Goal: Navigation & Orientation: Understand site structure

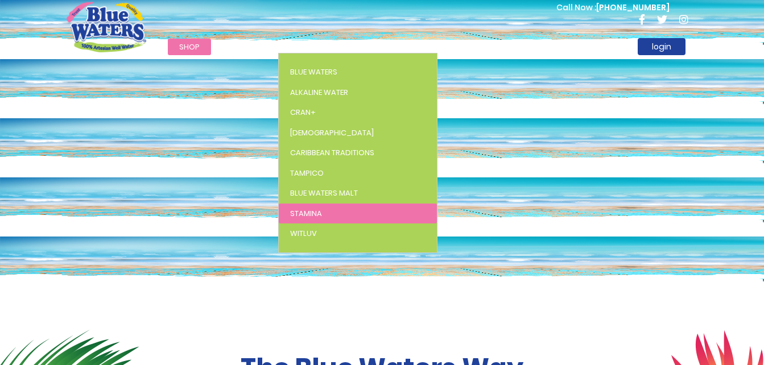
click at [304, 212] on span "Stamina" at bounding box center [306, 213] width 32 height 11
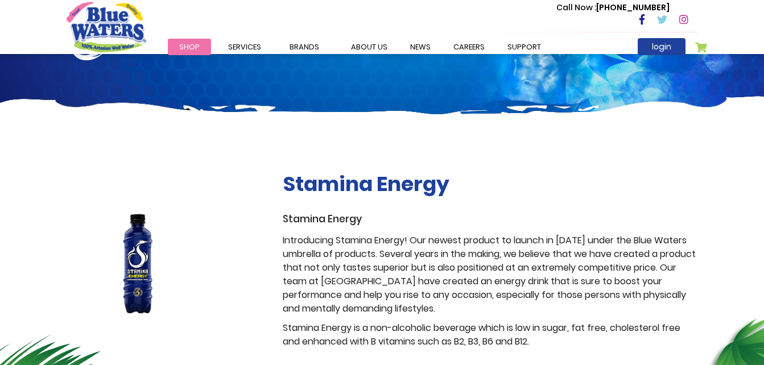
scroll to position [111, 0]
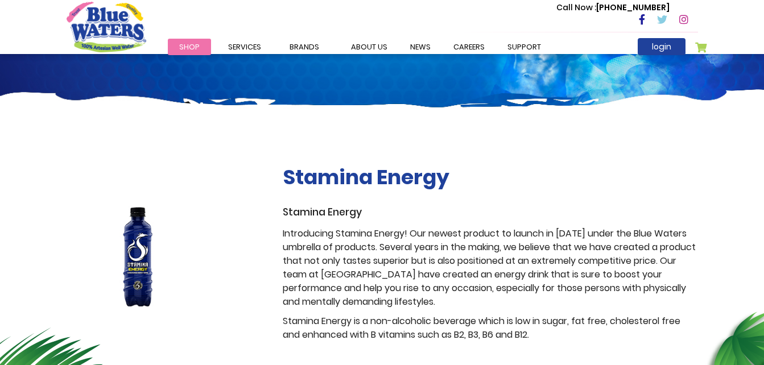
click at [747, 229] on div "Stamina Energy Stamina Energy Introducing Stamina Energy! Our newest product to…" at bounding box center [382, 231] width 764 height 234
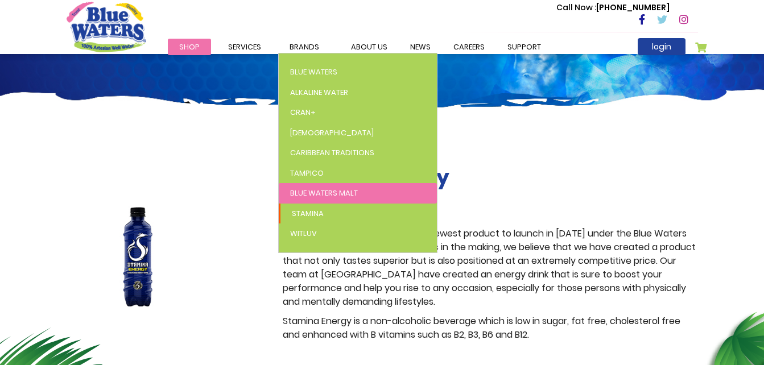
click at [327, 196] on span "Blue Waters Malt" at bounding box center [324, 193] width 68 height 11
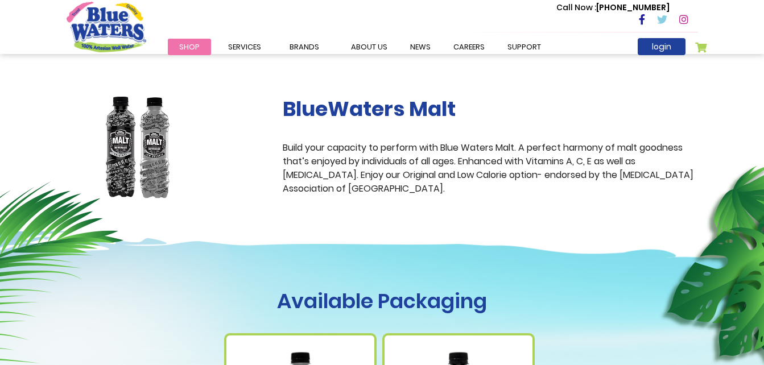
scroll to position [174, 0]
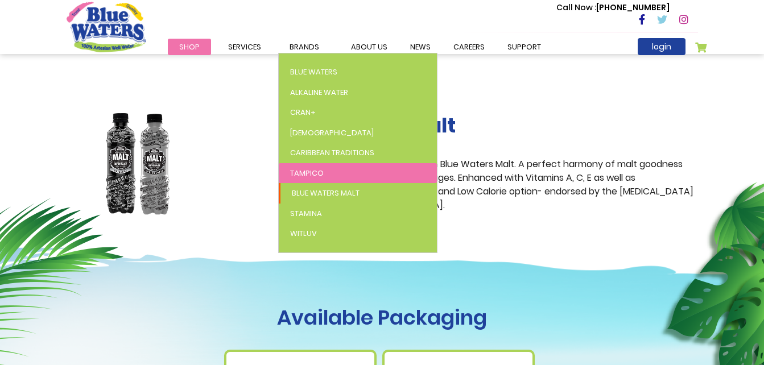
click at [307, 172] on span "Tampico" at bounding box center [307, 173] width 34 height 11
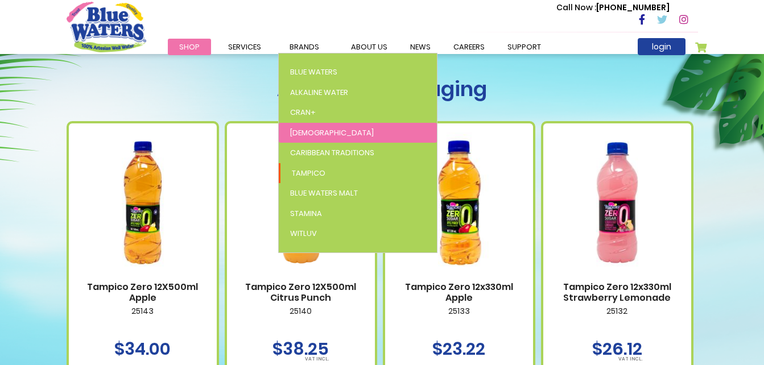
scroll to position [434, 0]
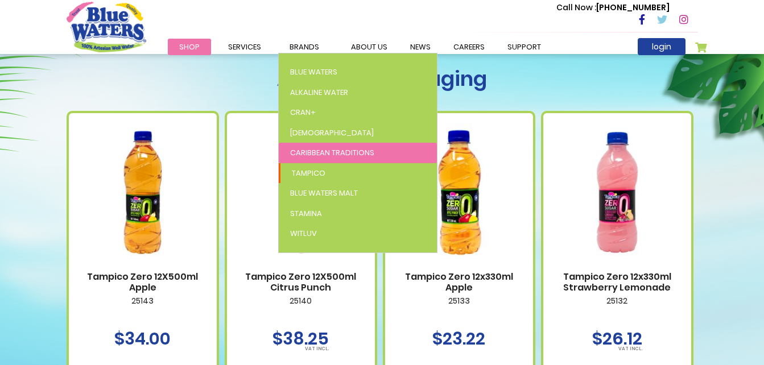
click at [306, 158] on link "Caribbean Traditions" at bounding box center [358, 153] width 158 height 20
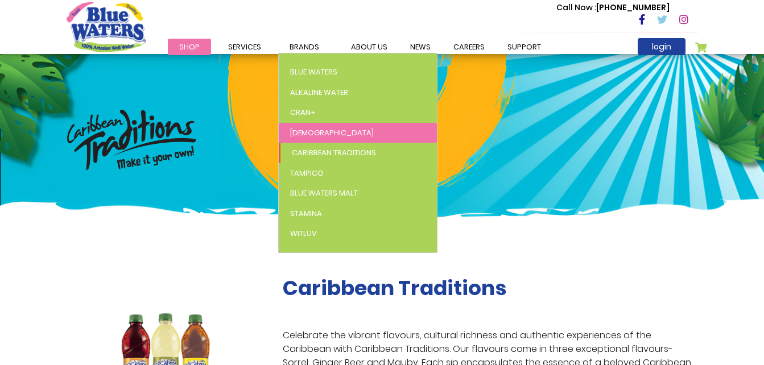
click at [315, 127] on link "[DEMOGRAPHIC_DATA]" at bounding box center [358, 133] width 158 height 20
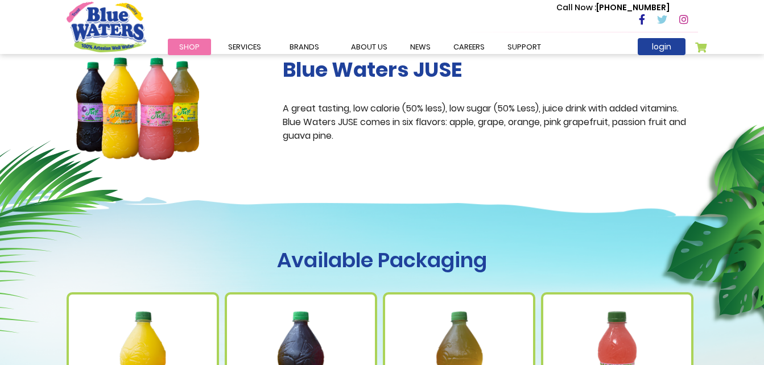
scroll to position [212, 0]
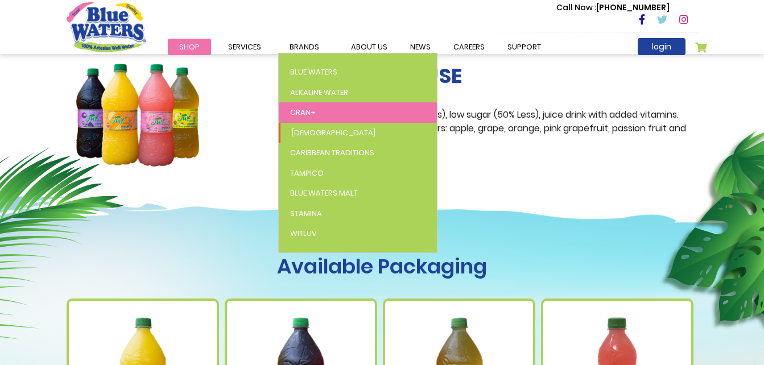
click at [312, 107] on span "Cran+" at bounding box center [303, 112] width 26 height 11
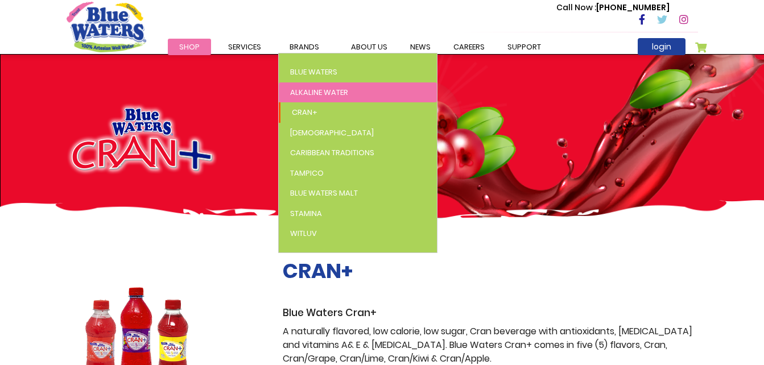
click at [316, 88] on span "Alkaline Water" at bounding box center [319, 92] width 58 height 11
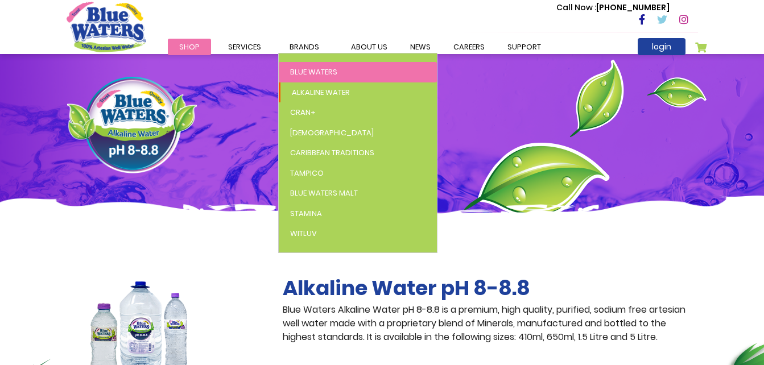
click at [312, 76] on span "Blue Waters" at bounding box center [313, 72] width 47 height 11
